Goal: Task Accomplishment & Management: Manage account settings

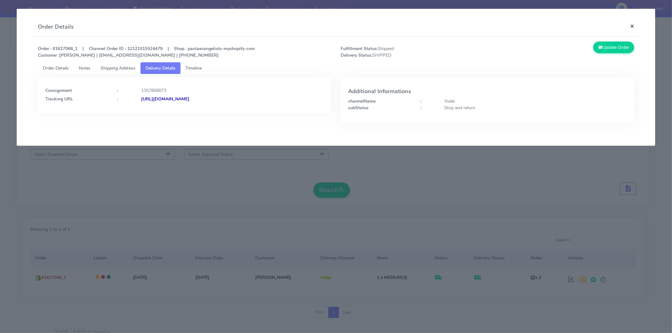
click at [632, 21] on button "×" at bounding box center [632, 26] width 14 height 17
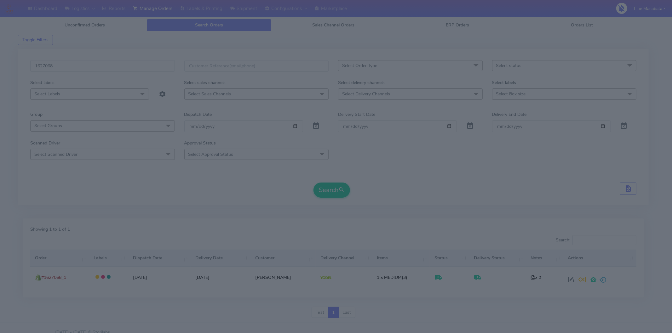
click at [632, 23] on div "Update Order" at bounding box center [564, 18] width 152 height 17
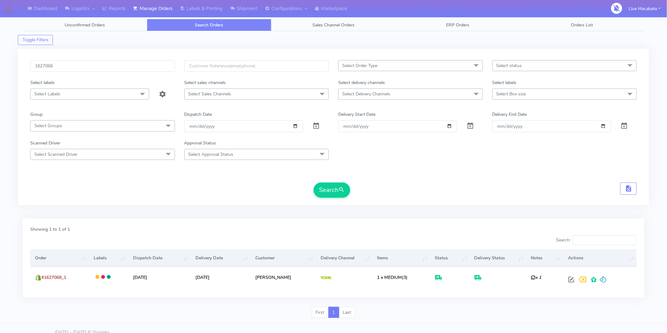
click at [80, 80] on div "Select labels" at bounding box center [103, 83] width 154 height 9
click at [76, 71] on input "1627068" at bounding box center [102, 66] width 145 height 12
click at [75, 71] on input "1627068" at bounding box center [102, 66] width 145 height 12
paste input "6860"
type input "1626860"
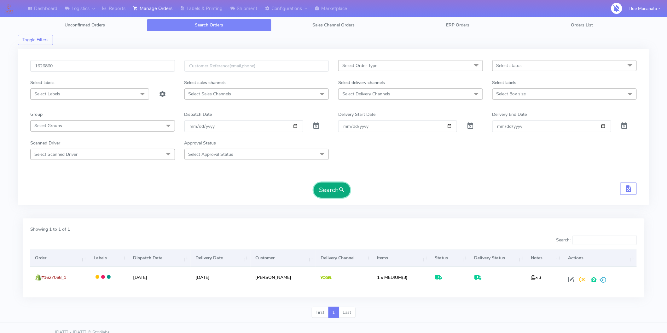
drag, startPoint x: 331, startPoint y: 187, endPoint x: 326, endPoint y: 183, distance: 6.3
click at [331, 186] on button "Search" at bounding box center [332, 190] width 37 height 15
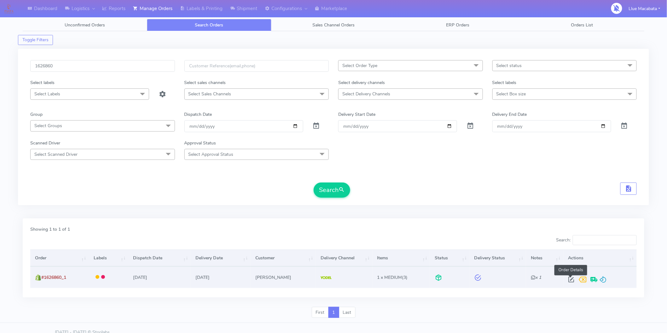
click at [571, 279] on span at bounding box center [570, 281] width 11 height 6
select select "5"
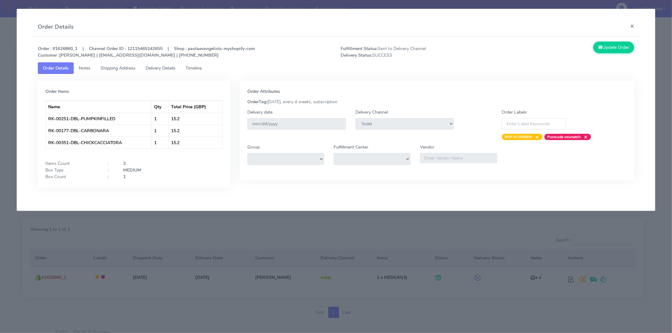
click at [202, 68] on span "Timeline" at bounding box center [194, 68] width 16 height 6
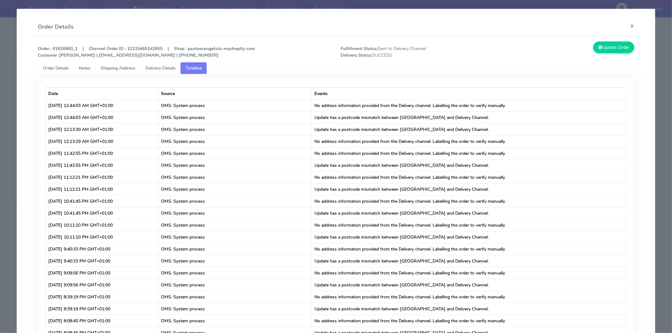
click at [169, 67] on span "Delivery Details" at bounding box center [161, 68] width 30 height 6
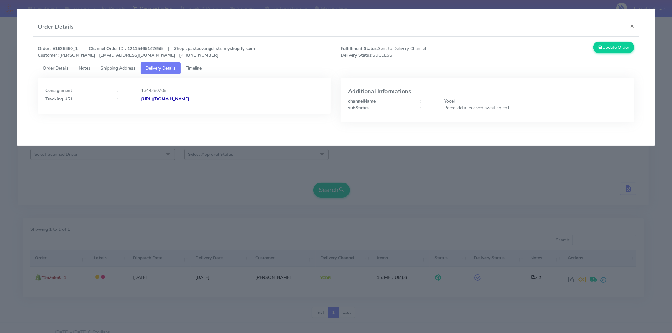
click at [189, 99] on strong "[URL][DOMAIN_NAME]" at bounding box center [165, 99] width 48 height 6
click at [198, 65] on span "Timeline" at bounding box center [194, 68] width 16 height 6
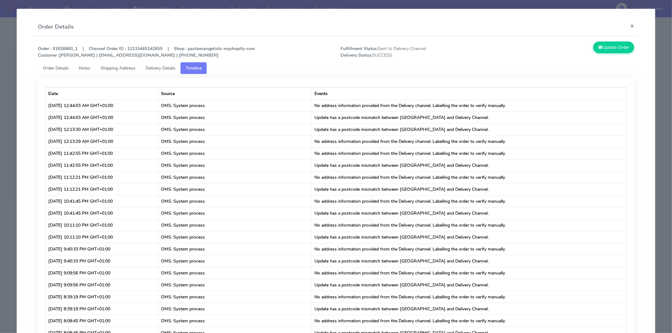
click at [120, 65] on span "Shipping Address" at bounding box center [118, 68] width 35 height 6
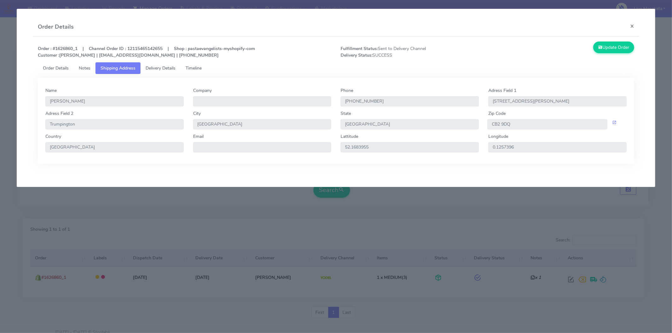
click at [61, 68] on span "Order Details" at bounding box center [56, 68] width 26 height 6
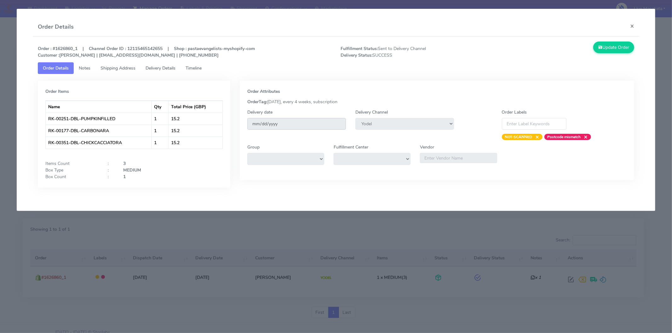
click at [288, 124] on input "[DATE]" at bounding box center [296, 124] width 99 height 12
click at [265, 122] on input "[DATE]" at bounding box center [296, 124] width 99 height 12
click at [92, 69] on link "Notes" at bounding box center [85, 68] width 22 height 12
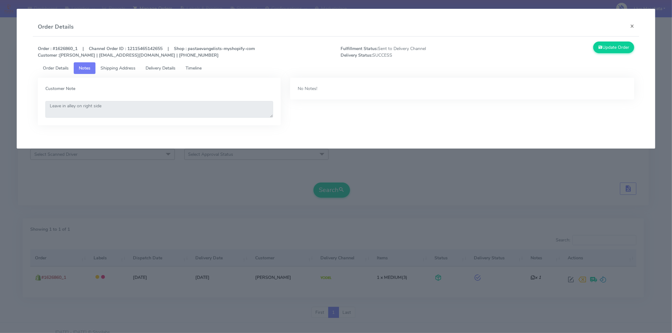
click at [115, 70] on span "Shipping Address" at bounding box center [118, 68] width 35 height 6
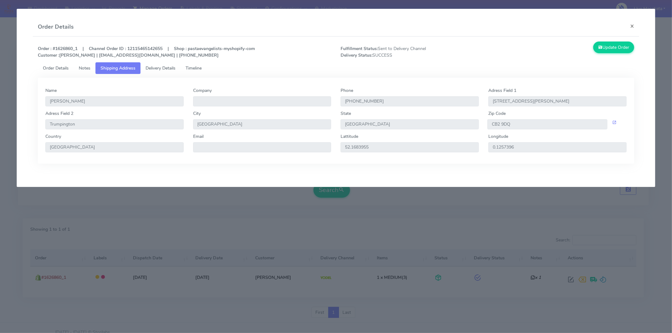
drag, startPoint x: 194, startPoint y: 67, endPoint x: 190, endPoint y: 67, distance: 3.5
click at [194, 67] on span "Timeline" at bounding box center [194, 68] width 16 height 6
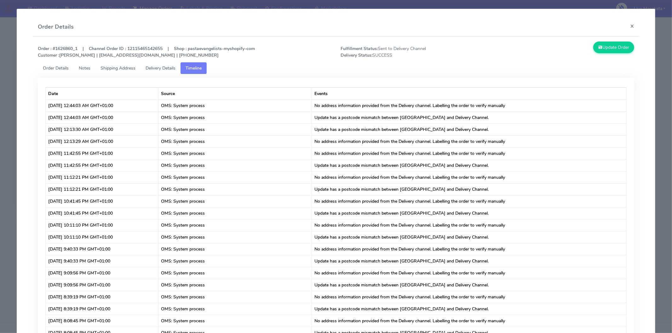
click at [47, 68] on span "Order Details" at bounding box center [56, 68] width 26 height 6
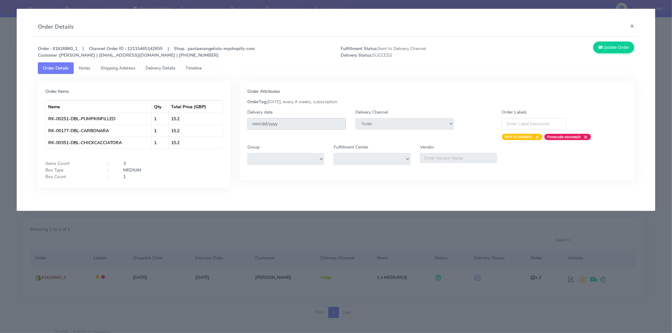
click at [303, 121] on input "[DATE]" at bounding box center [296, 124] width 99 height 12
click at [332, 124] on input "[DATE]" at bounding box center [296, 124] width 99 height 12
click at [635, 23] on button "×" at bounding box center [632, 26] width 14 height 17
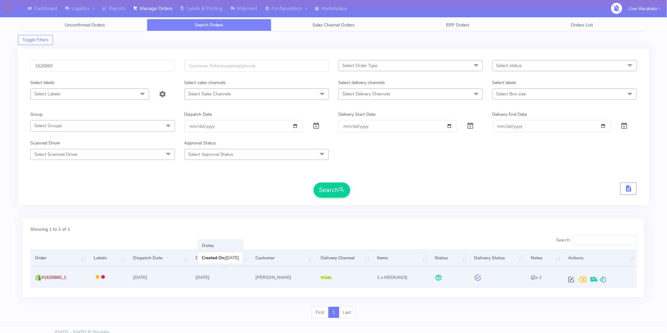
click at [205, 281] on td "[DATE]" at bounding box center [221, 277] width 60 height 21
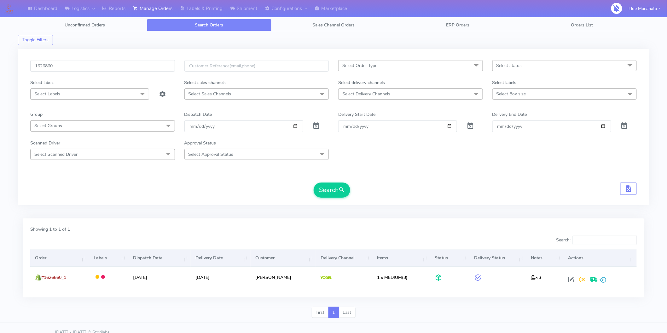
click at [221, 258] on th "Delivery Date" at bounding box center [221, 258] width 60 height 17
click at [184, 240] on div at bounding box center [180, 241] width 308 height 13
